Goal: Find specific page/section: Find specific page/section

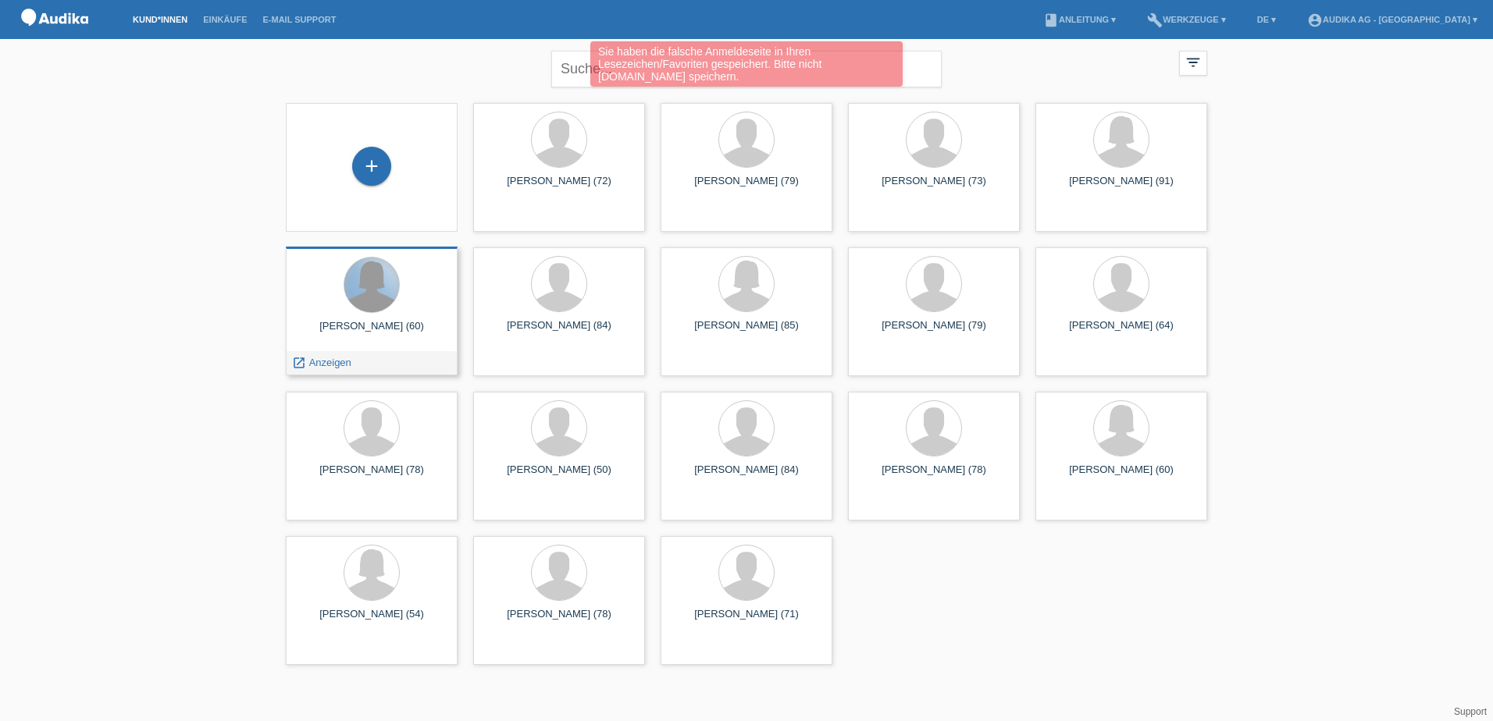
click at [369, 294] on div at bounding box center [371, 285] width 55 height 55
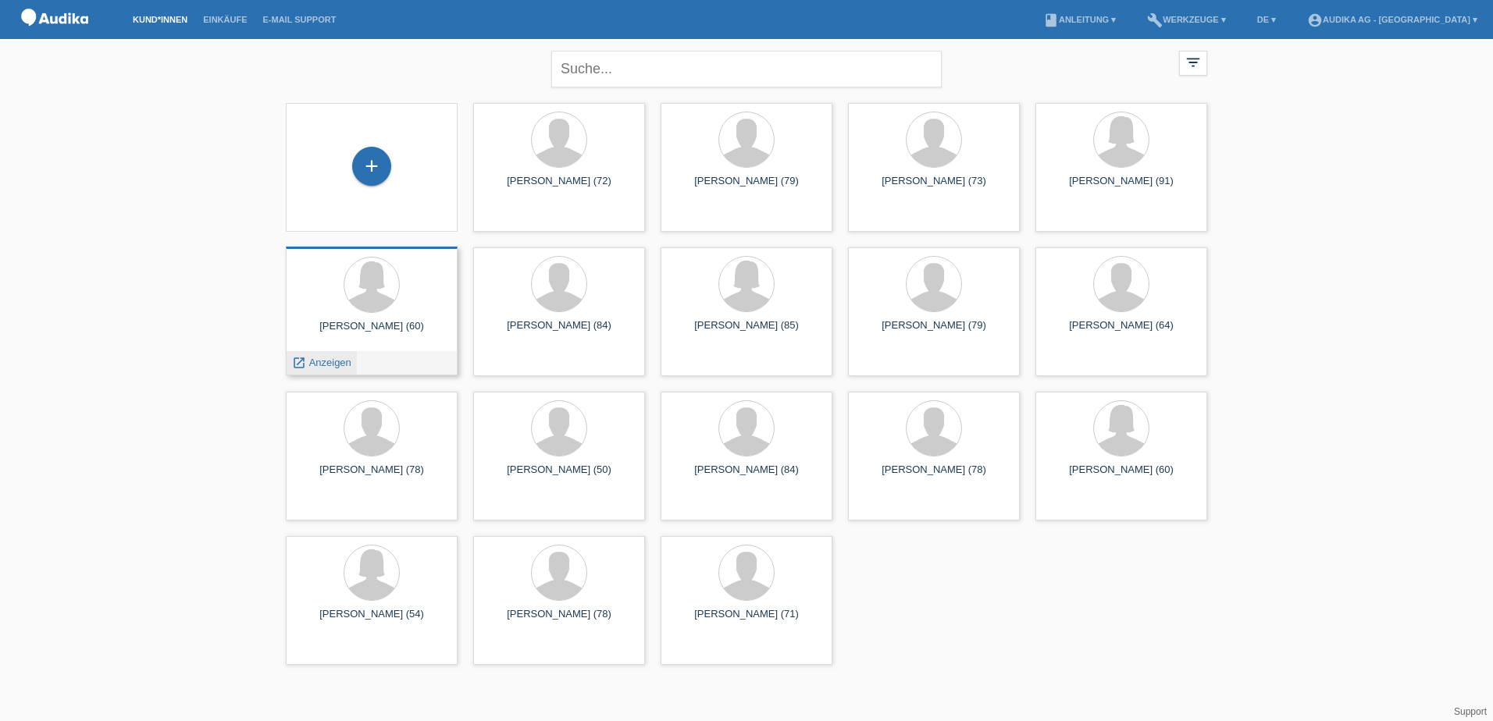
click at [322, 358] on span "Anzeigen" at bounding box center [330, 363] width 42 height 12
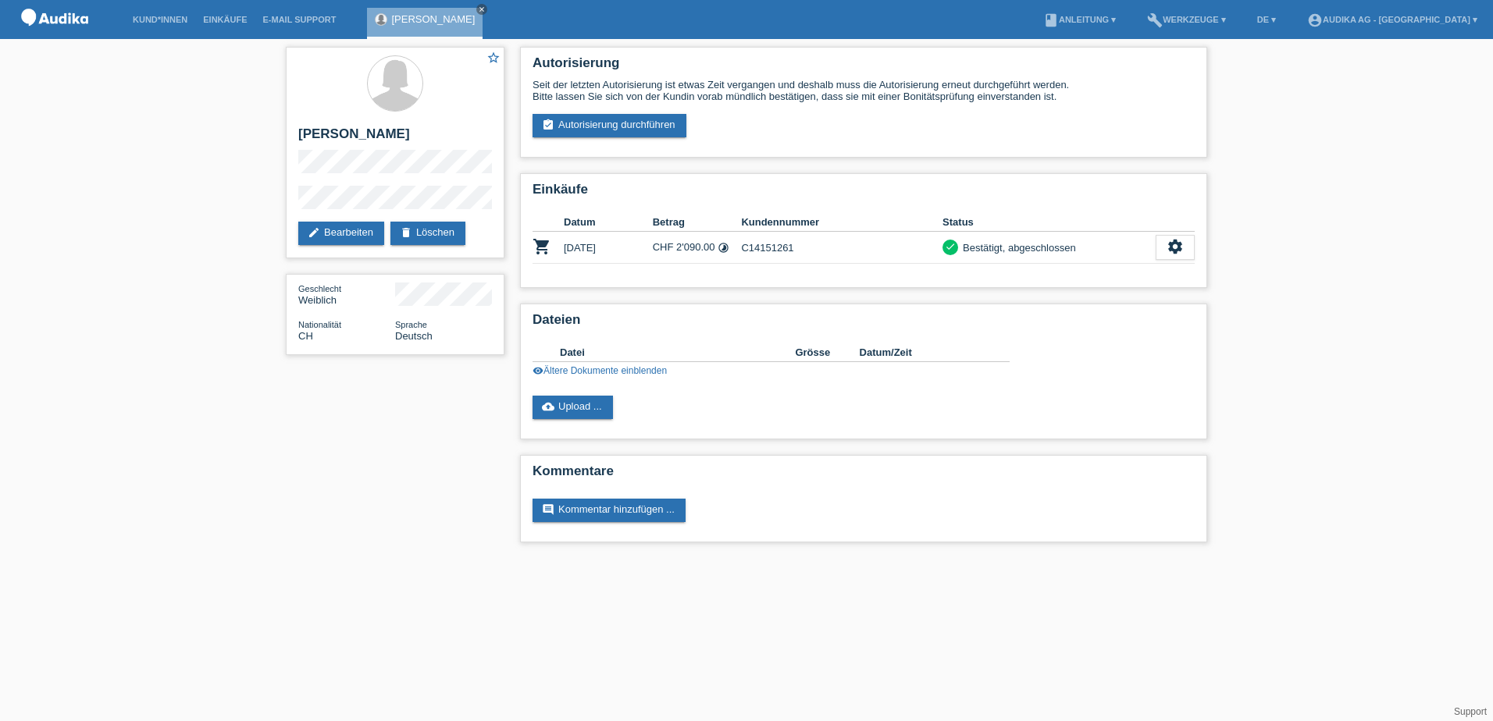
click at [137, 322] on div "star_border [PERSON_NAME] edit Bearbeiten delete Löschen Geschlecht Weiblich Na…" at bounding box center [746, 298] width 1493 height 519
